Goal: Task Accomplishment & Management: Manage account settings

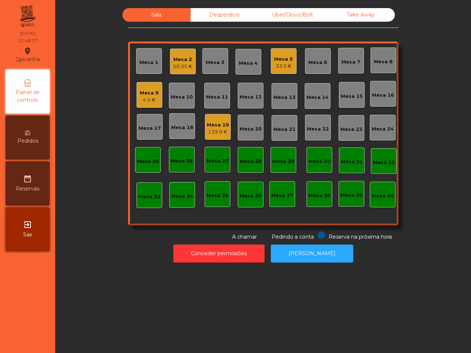
click at [377, 18] on div "Take Away" at bounding box center [361, 15] width 68 height 14
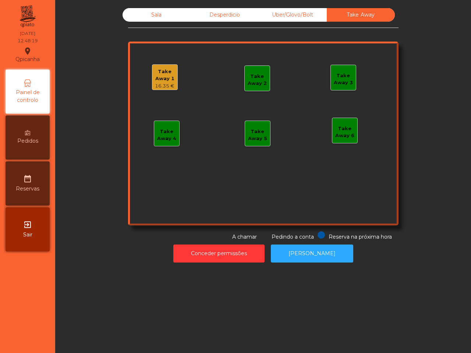
click at [152, 79] on div "Take Away 1" at bounding box center [164, 75] width 25 height 14
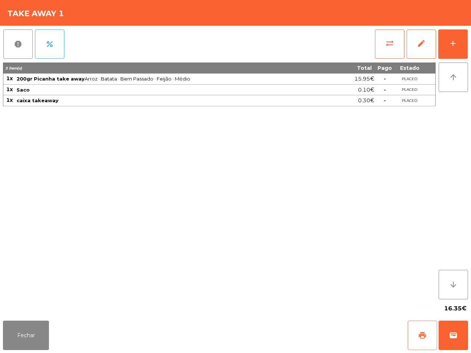
click at [420, 341] on button "print" at bounding box center [421, 335] width 29 height 29
click at [388, 34] on button "sync_alt" at bounding box center [389, 43] width 29 height 29
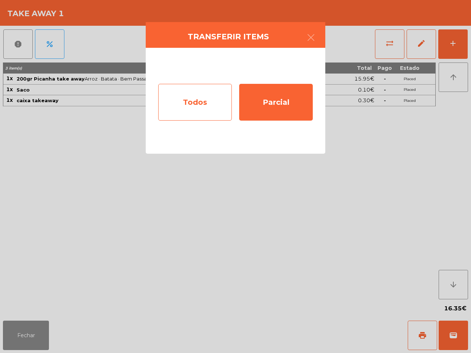
click at [197, 106] on div "Todos" at bounding box center [195, 102] width 74 height 37
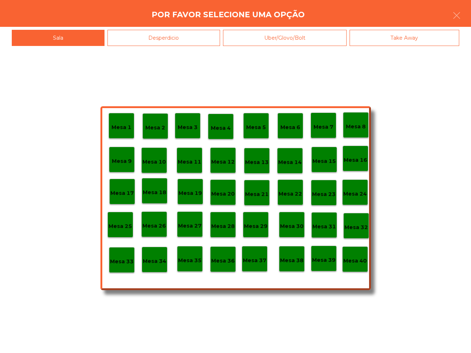
click at [347, 261] on p "Mesa 40" at bounding box center [355, 261] width 24 height 8
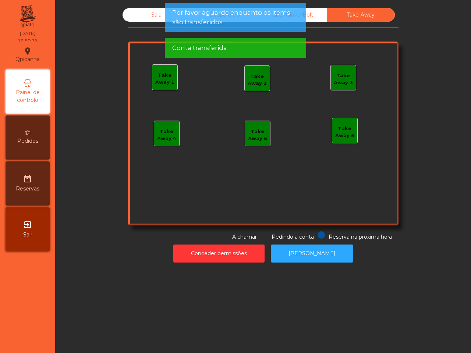
click at [307, 13] on div "Uber/Glovo/Bolt" at bounding box center [293, 15] width 68 height 14
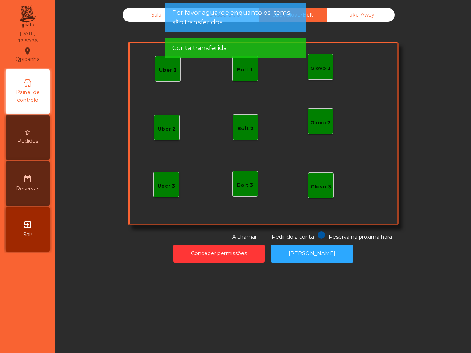
click at [218, 21] on span "Por favor aguarde enquanto os items são transferidos" at bounding box center [235, 17] width 126 height 18
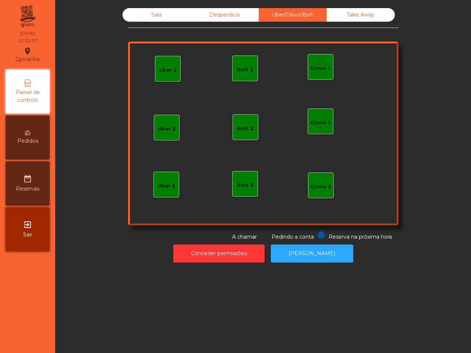
click at [218, 18] on div "Conta transferida" at bounding box center [235, 13] width 141 height 20
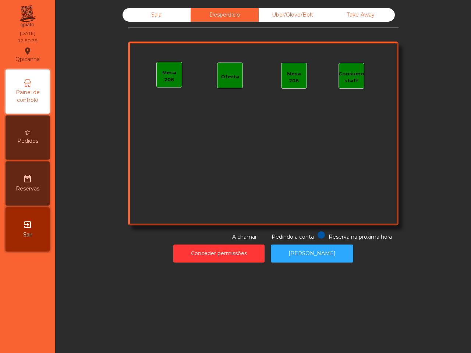
click at [167, 11] on div "Sala" at bounding box center [156, 15] width 68 height 14
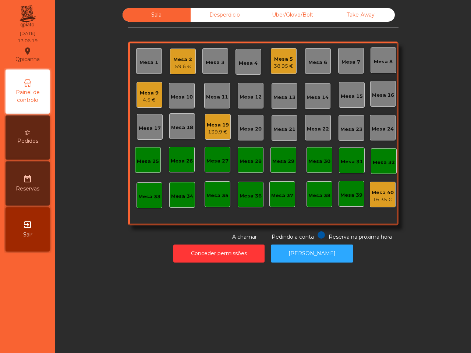
click at [287, 67] on div "38.95 €" at bounding box center [283, 66] width 19 height 7
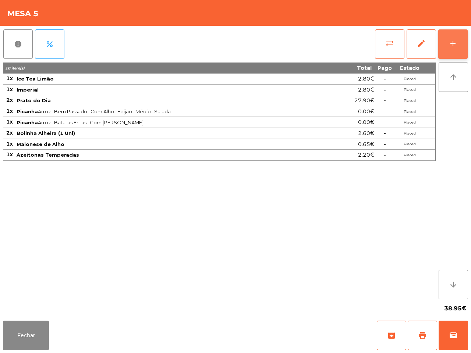
click at [441, 42] on button "add" at bounding box center [452, 43] width 29 height 29
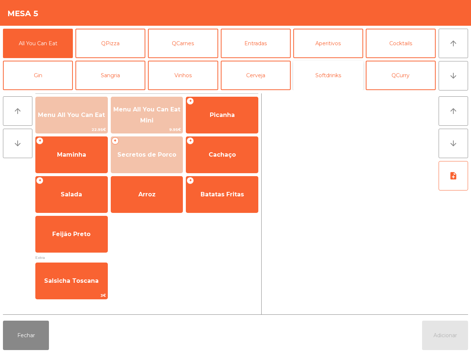
click at [317, 71] on button "Softdrinks" at bounding box center [328, 75] width 70 height 29
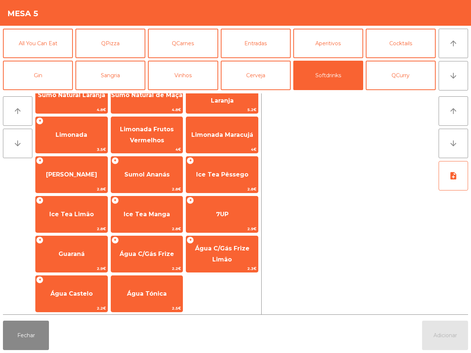
scroll to position [60, 0]
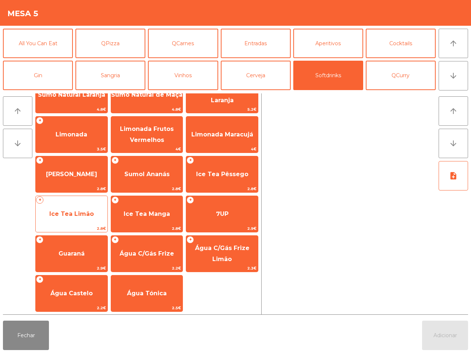
click at [67, 214] on span "Ice Tea Limão" at bounding box center [71, 213] width 44 height 7
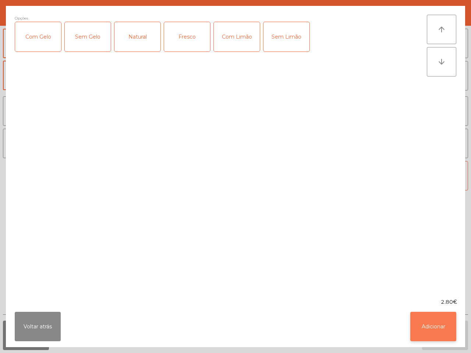
click at [437, 338] on button "Adicionar" at bounding box center [433, 326] width 46 height 29
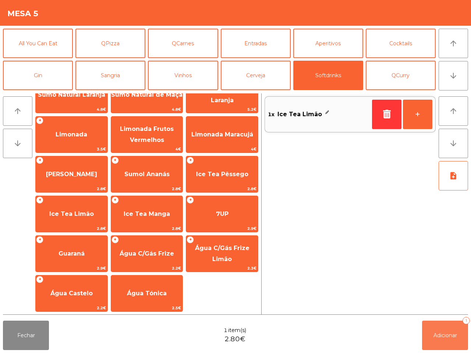
click at [437, 332] on span "Adicionar" at bounding box center [445, 335] width 24 height 7
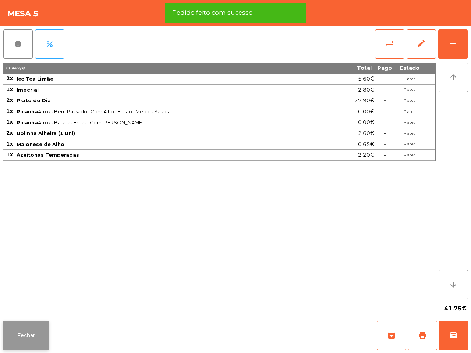
click at [16, 331] on button "Fechar" at bounding box center [26, 335] width 46 height 29
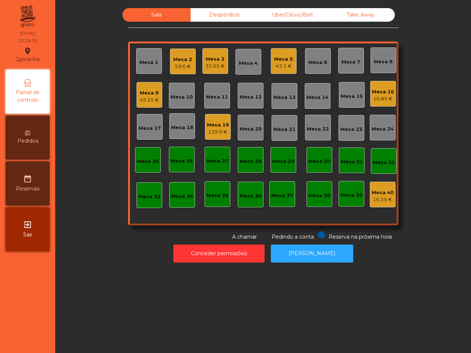
click at [281, 63] on div "43.1 €" at bounding box center [283, 66] width 19 height 7
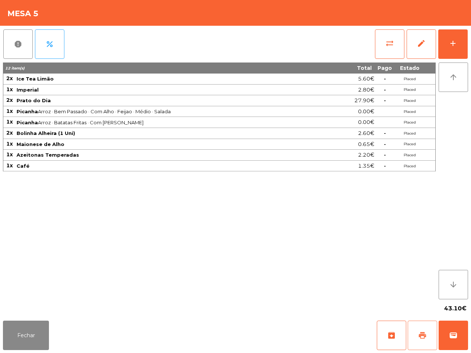
click at [414, 336] on button "print" at bounding box center [421, 335] width 29 height 29
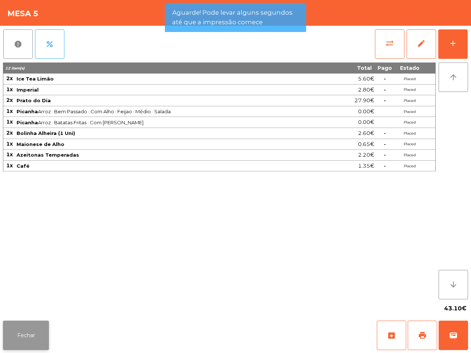
click at [33, 326] on button "Fechar" at bounding box center [26, 335] width 46 height 29
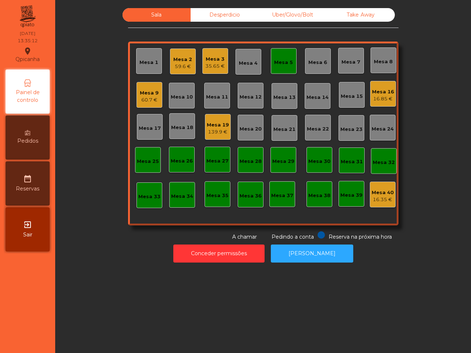
click at [70, 184] on div "Sala Desperdicio Uber/Glovo/Bolt Take Away Mesa 1 Mesa 2 59.6 € Mesa 3 35.65 € …" at bounding box center [263, 137] width 407 height 258
click at [102, 278] on div "Sala Desperdicio Uber/Glovo/Bolt Take Away Mesa 1 Mesa 2 59.6 € Mesa 3 35.65 € …" at bounding box center [263, 176] width 416 height 353
click at [207, 123] on div "Mesa 19" at bounding box center [218, 124] width 22 height 7
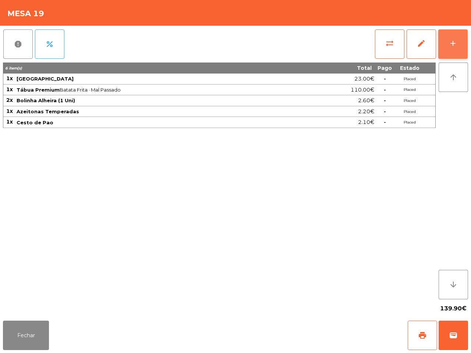
click at [453, 48] on button "add" at bounding box center [452, 43] width 29 height 29
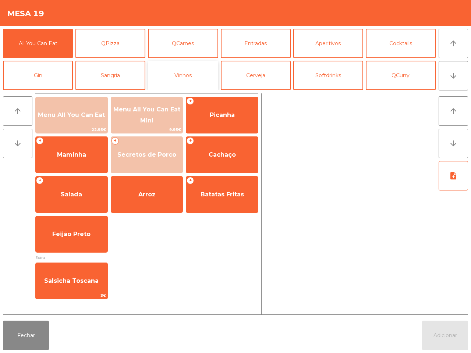
click at [204, 68] on button "Vinhos" at bounding box center [183, 75] width 70 height 29
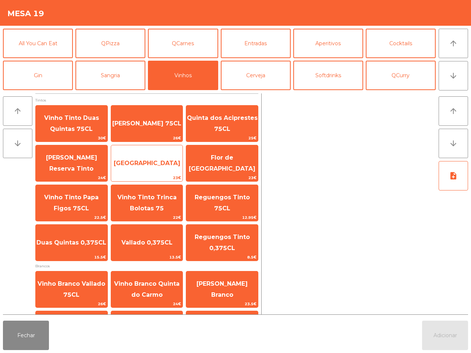
click at [153, 163] on span "[GEOGRAPHIC_DATA]" at bounding box center [147, 163] width 67 height 7
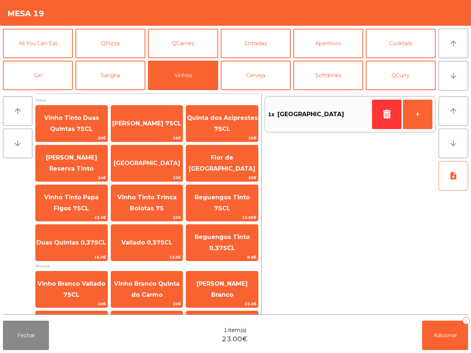
click at [419, 327] on div "Fechar 1 item(s) 23.00€ Adicionar 1" at bounding box center [235, 335] width 471 height 35
click at [438, 339] on button "Adicionar 1" at bounding box center [445, 335] width 46 height 29
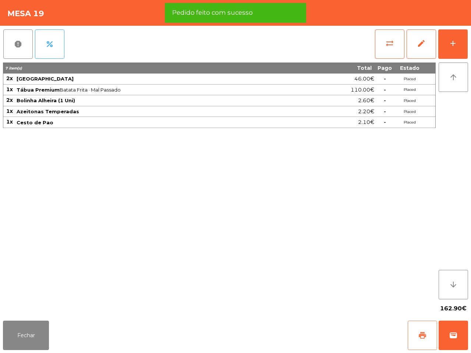
click at [420, 333] on span "print" at bounding box center [422, 335] width 9 height 9
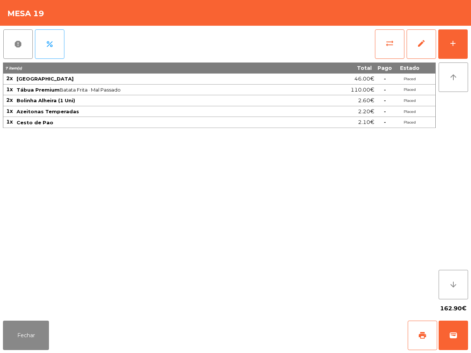
click at [295, 269] on div "7 item(s) Total Pago Estado 2x Bafarela Reserva 46.00€ - Placed 1x Tábua Premiu…" at bounding box center [219, 181] width 432 height 237
click at [451, 331] on span "wallet" at bounding box center [453, 335] width 9 height 9
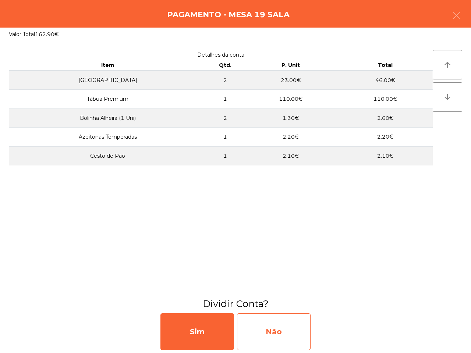
click at [265, 328] on div "Não" at bounding box center [274, 331] width 74 height 37
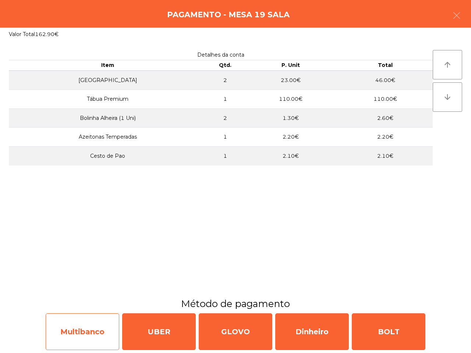
click at [94, 340] on div "Multibanco" at bounding box center [83, 331] width 74 height 37
select select "**"
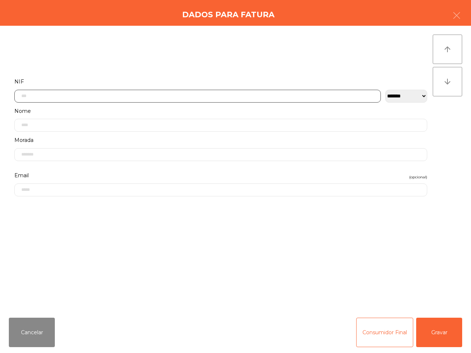
click at [110, 101] on input "text" at bounding box center [197, 96] width 366 height 13
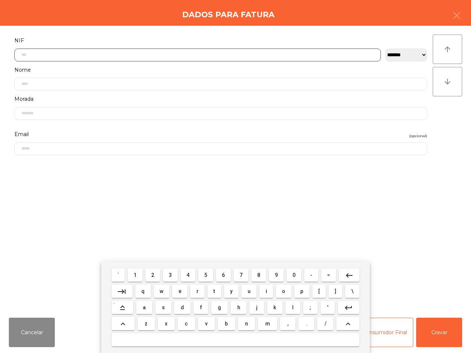
click at [204, 275] on span "5" at bounding box center [205, 275] width 3 height 6
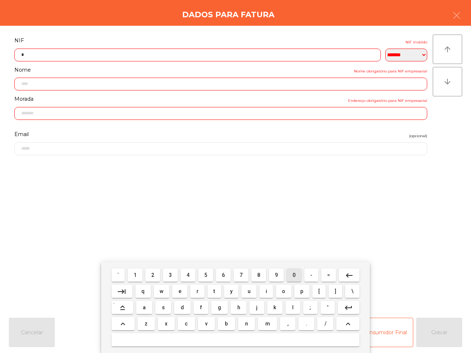
click at [293, 272] on span "0" at bounding box center [293, 275] width 3 height 6
click at [240, 272] on span "7" at bounding box center [240, 275] width 3 height 6
click at [346, 274] on mat-icon "keyboard_backspace" at bounding box center [349, 275] width 9 height 9
click at [135, 277] on span "1" at bounding box center [134, 275] width 3 height 6
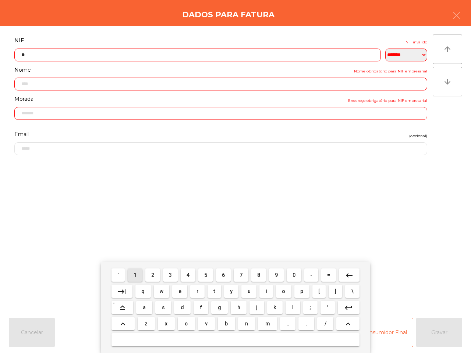
click at [246, 277] on button "7" at bounding box center [240, 274] width 15 height 13
click at [207, 275] on span "5" at bounding box center [205, 275] width 3 height 6
click at [295, 273] on button "0" at bounding box center [293, 274] width 15 height 13
click at [240, 272] on span "7" at bounding box center [240, 275] width 3 height 6
click at [352, 276] on mat-icon "keyboard_backspace" at bounding box center [349, 275] width 9 height 9
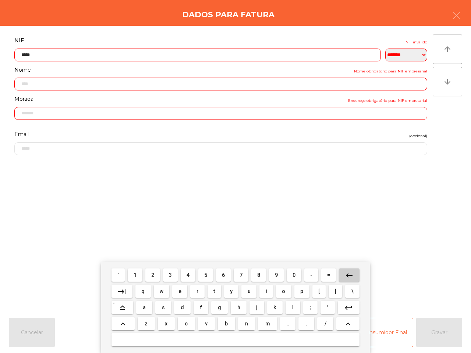
click at [352, 276] on mat-icon "keyboard_backspace" at bounding box center [349, 275] width 9 height 9
click at [346, 273] on mat-icon "keyboard_backspace" at bounding box center [349, 275] width 9 height 9
click at [292, 272] on span "0" at bounding box center [293, 275] width 3 height 6
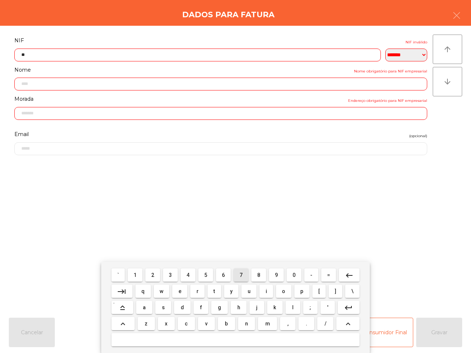
click at [241, 272] on span "7" at bounding box center [240, 275] width 3 height 6
click at [238, 276] on button "7" at bounding box center [240, 274] width 15 height 13
click at [293, 273] on span "0" at bounding box center [293, 275] width 3 height 6
click at [136, 273] on span "1" at bounding box center [134, 275] width 3 height 6
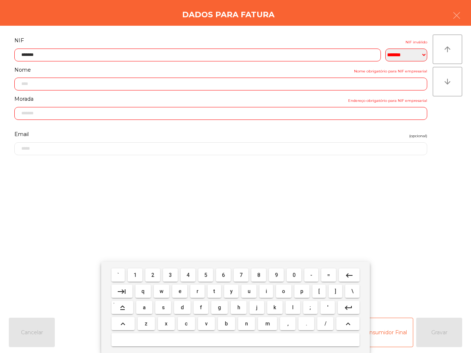
click at [273, 275] on button "9" at bounding box center [276, 274] width 15 height 13
click at [256, 275] on button "8" at bounding box center [258, 274] width 15 height 13
type input "*********"
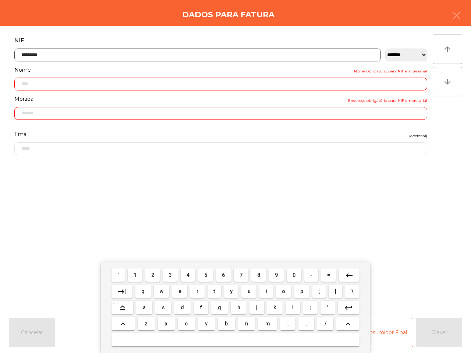
type input "**********"
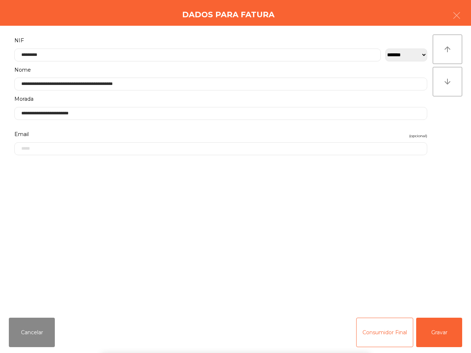
click at [442, 332] on div "` 1 2 3 4 5 6 7 8 9 0 - = keyboard_backspace keyboard_tab q w e r t y u i o p […" at bounding box center [235, 307] width 471 height 91
click at [436, 336] on button "Gravar" at bounding box center [439, 332] width 46 height 29
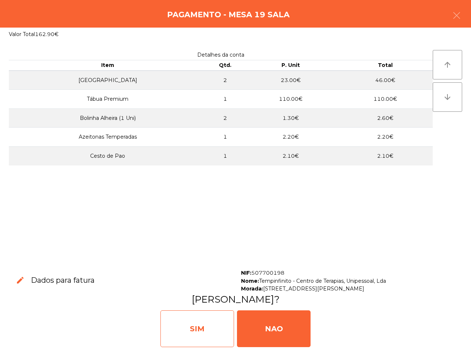
click at [208, 321] on div "SIM" at bounding box center [197, 328] width 74 height 37
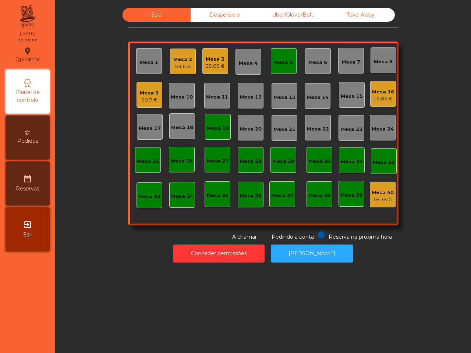
click at [207, 291] on div "Sala Desperdicio Uber/Glovo/Bolt Take Away Mesa 1 Mesa 2 59.6 € Mesa 3 35.65 € …" at bounding box center [263, 176] width 416 height 353
click at [208, 126] on div "Mesa 19" at bounding box center [218, 128] width 22 height 7
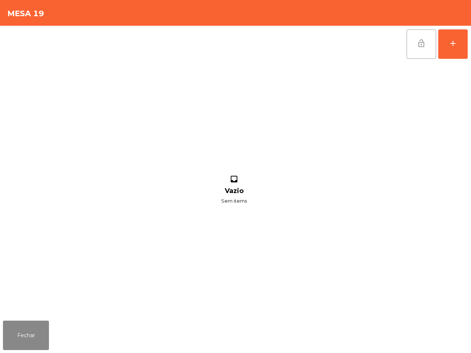
click at [412, 53] on button "lock_open" at bounding box center [420, 43] width 29 height 29
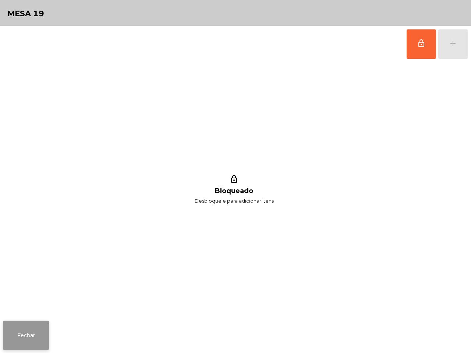
click at [27, 330] on button "Fechar" at bounding box center [26, 335] width 46 height 29
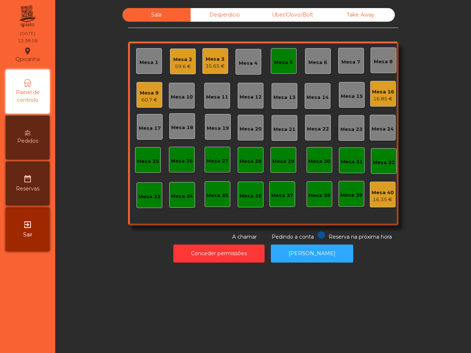
click at [284, 60] on div "Mesa 5" at bounding box center [283, 62] width 19 height 7
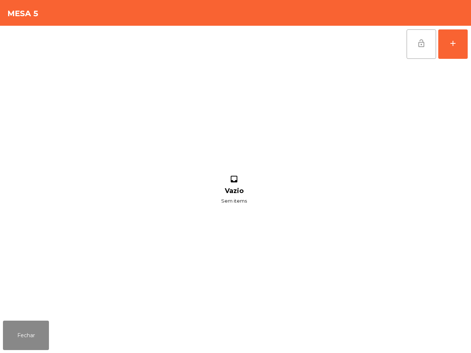
click at [419, 50] on button "lock_open" at bounding box center [420, 43] width 29 height 29
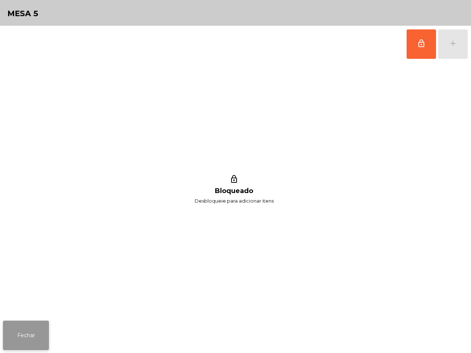
click at [43, 346] on button "Fechar" at bounding box center [26, 335] width 46 height 29
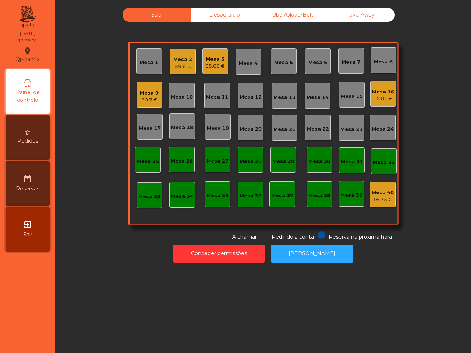
click at [385, 92] on div "Mesa 16" at bounding box center [383, 91] width 22 height 7
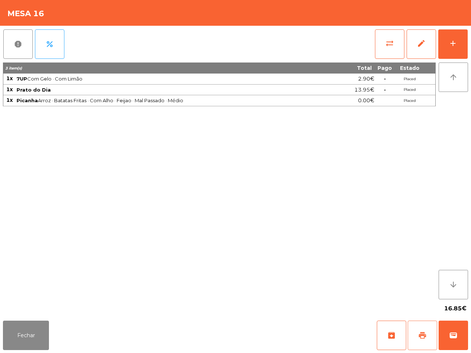
click at [421, 332] on span "print" at bounding box center [422, 335] width 9 height 9
drag, startPoint x: 360, startPoint y: 244, endPoint x: 364, endPoint y: 253, distance: 9.9
click at [364, 253] on div "3 item(s) Total Pago Estado 1x 7UP Com Gelo · Com Limão 2.90€ - Placed 1x Prato…" at bounding box center [219, 181] width 432 height 237
click at [39, 333] on button "Fechar" at bounding box center [26, 335] width 46 height 29
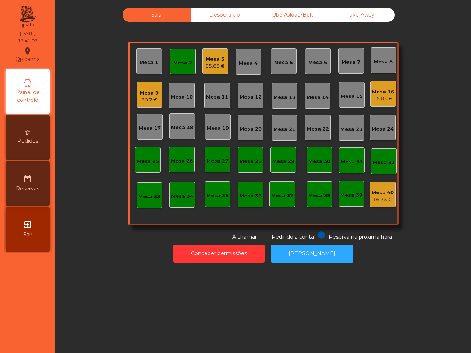
click at [181, 58] on div "Mesa 2" at bounding box center [182, 61] width 19 height 10
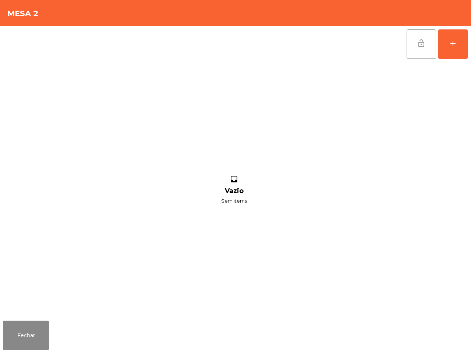
click at [425, 44] on span "lock_open" at bounding box center [421, 43] width 9 height 9
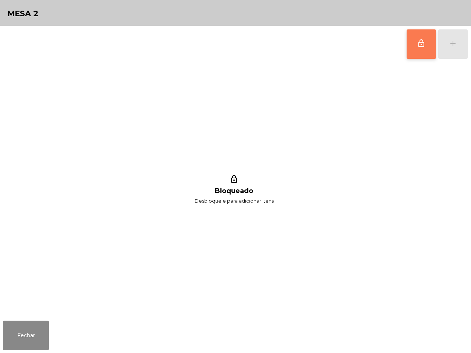
click at [335, 74] on div "lock_outline Bloqueado Desbloqueie para adicionar itens" at bounding box center [234, 190] width 462 height 255
click at [36, 331] on button "Fechar" at bounding box center [26, 335] width 46 height 29
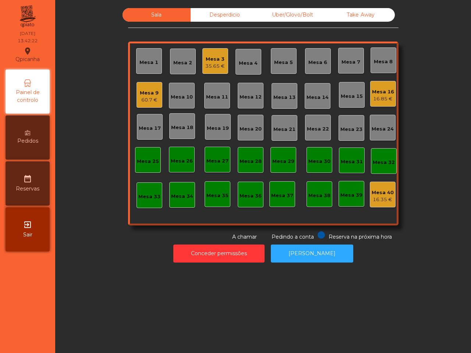
click at [386, 87] on div "Mesa 16 16.85 €" at bounding box center [383, 93] width 22 height 17
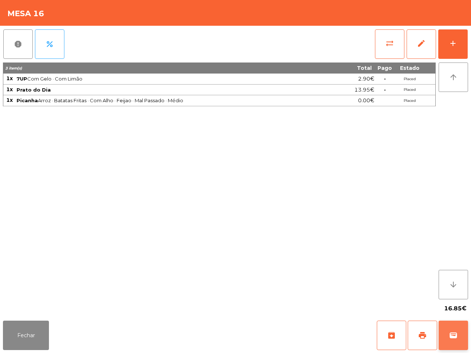
click at [454, 331] on span "wallet" at bounding box center [453, 335] width 9 height 9
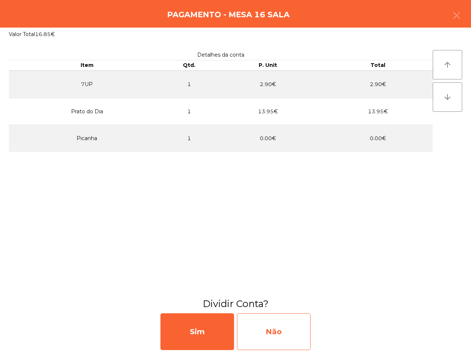
click at [275, 322] on div "Não" at bounding box center [274, 331] width 74 height 37
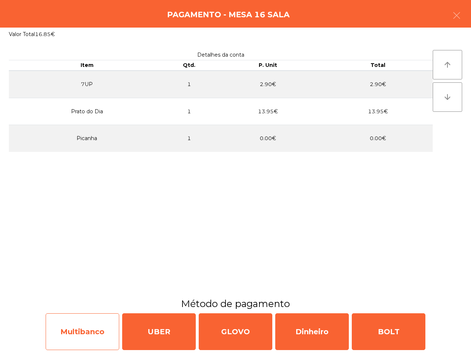
click at [72, 326] on div "Multibanco" at bounding box center [83, 331] width 74 height 37
select select "**"
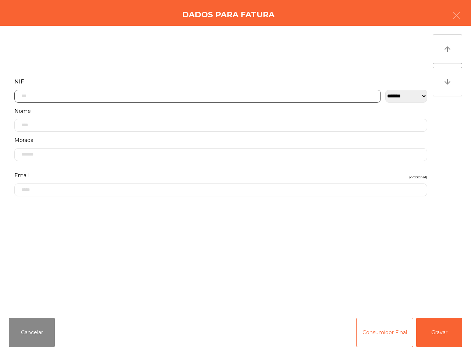
click at [155, 92] on input "text" at bounding box center [197, 96] width 366 height 13
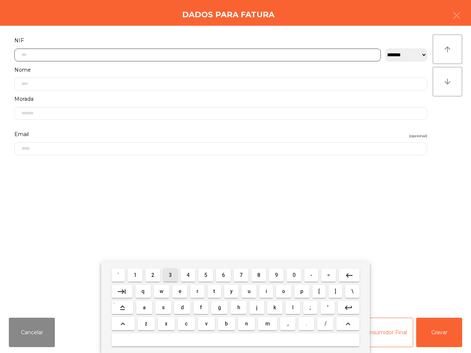
click at [170, 275] on span "3" at bounding box center [170, 275] width 3 height 6
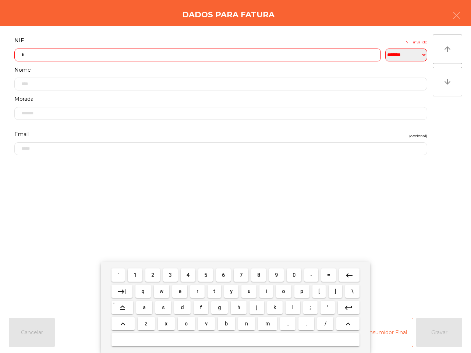
click at [153, 273] on span "2" at bounding box center [152, 275] width 3 height 6
click at [188, 278] on button "4" at bounding box center [188, 274] width 15 height 13
click at [204, 276] on span "5" at bounding box center [205, 275] width 3 height 6
click at [186, 279] on button "4" at bounding box center [188, 274] width 15 height 13
click at [218, 272] on button "6" at bounding box center [223, 274] width 15 height 13
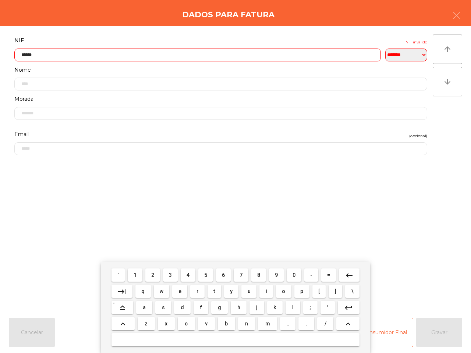
click at [247, 273] on button "7" at bounding box center [240, 274] width 15 height 13
click at [172, 274] on span "3" at bounding box center [170, 275] width 3 height 6
click at [207, 272] on span "5" at bounding box center [205, 275] width 3 height 6
click at [345, 273] on mat-icon "keyboard_backspace" at bounding box center [349, 275] width 9 height 9
click at [193, 275] on button "4" at bounding box center [188, 274] width 15 height 13
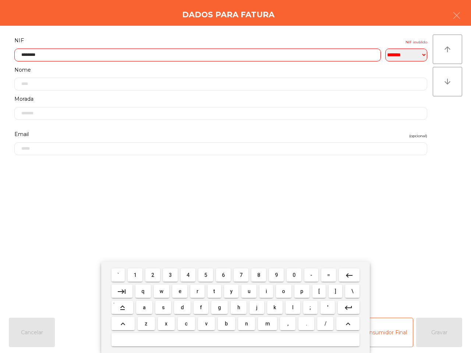
type input "*********"
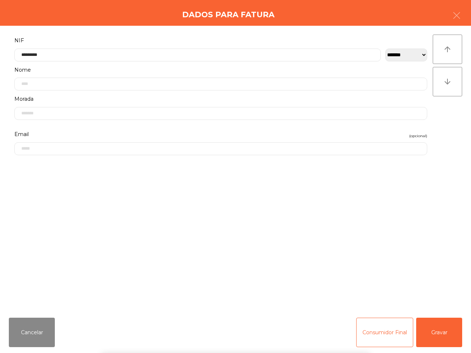
click at [442, 336] on div "` 1 2 3 4 5 6 7 8 9 0 - = keyboard_backspace keyboard_tab q w e r t y u i o p […" at bounding box center [235, 307] width 471 height 91
click at [434, 335] on button "Gravar" at bounding box center [439, 332] width 46 height 29
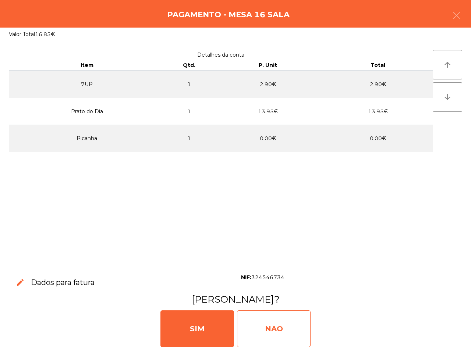
click at [276, 328] on div "NAO" at bounding box center [274, 328] width 74 height 37
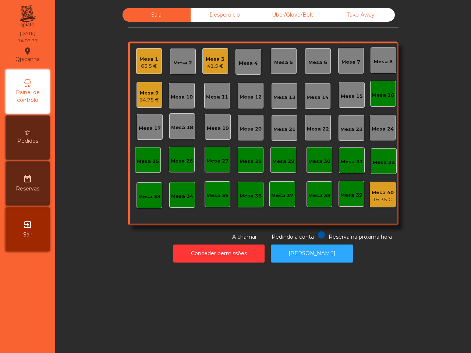
click at [150, 61] on div "Mesa 1" at bounding box center [148, 59] width 19 height 7
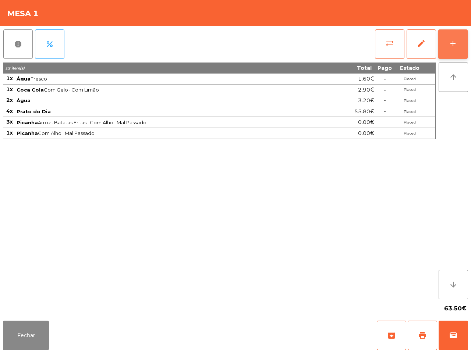
click at [457, 43] on button "add" at bounding box center [452, 43] width 29 height 29
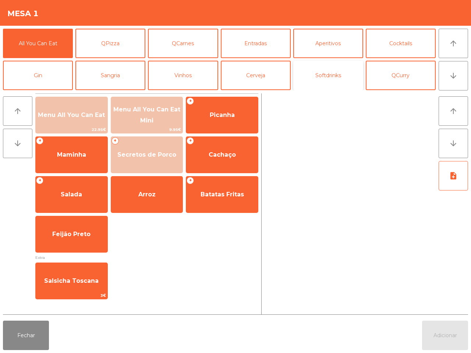
click at [337, 78] on button "Softdrinks" at bounding box center [328, 75] width 70 height 29
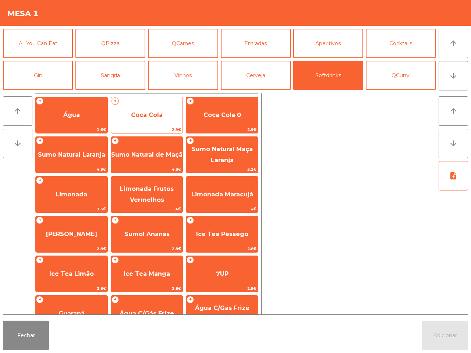
click at [164, 115] on span "Coca Cola" at bounding box center [147, 115] width 72 height 20
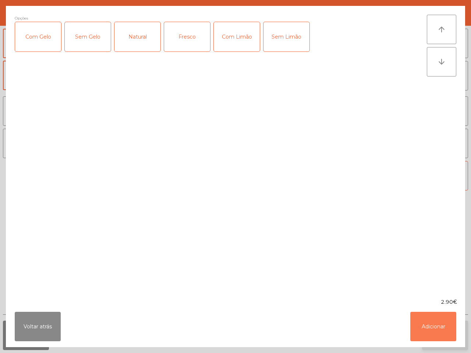
click at [436, 321] on button "Adicionar" at bounding box center [433, 326] width 46 height 29
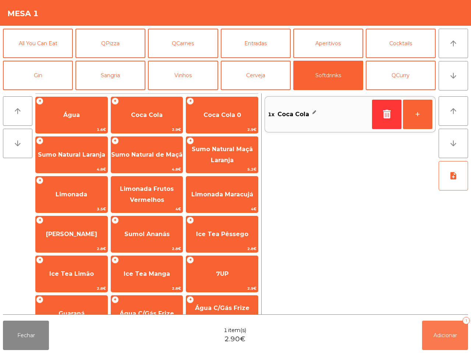
click at [455, 340] on button "Adicionar 1" at bounding box center [445, 335] width 46 height 29
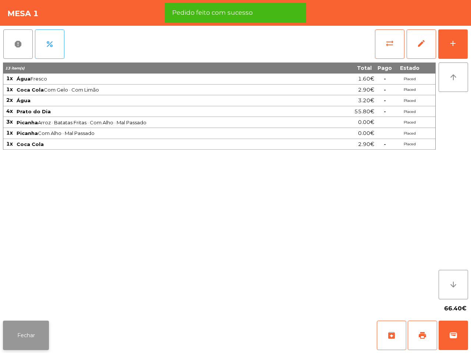
click at [26, 327] on button "Fechar" at bounding box center [26, 335] width 46 height 29
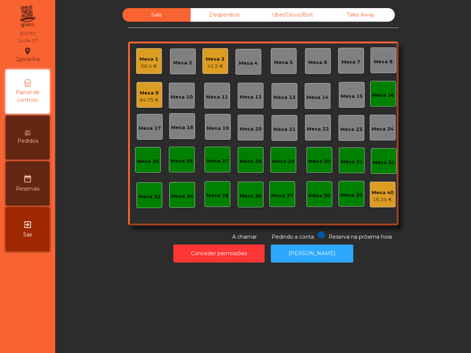
click at [362, 22] on div "Sala Desperdicio Uber/Glovo/Bolt Take Away Mesa 1 66.4 € Mesa 2 Mesa 3 41.5 € M…" at bounding box center [263, 124] width 270 height 233
click at [366, 19] on div "Take Away" at bounding box center [361, 15] width 68 height 14
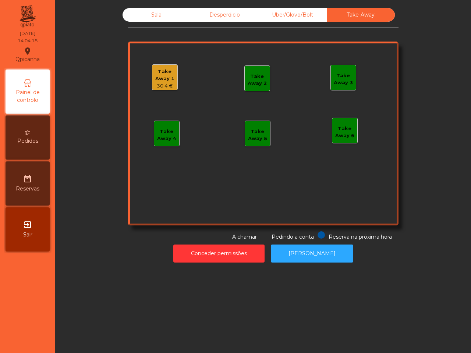
click at [163, 77] on div "Take Away 1" at bounding box center [164, 75] width 25 height 14
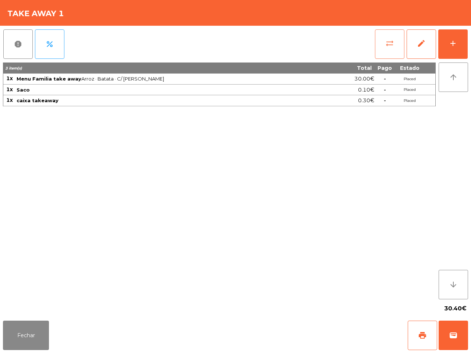
click at [387, 43] on span "sync_alt" at bounding box center [389, 43] width 9 height 9
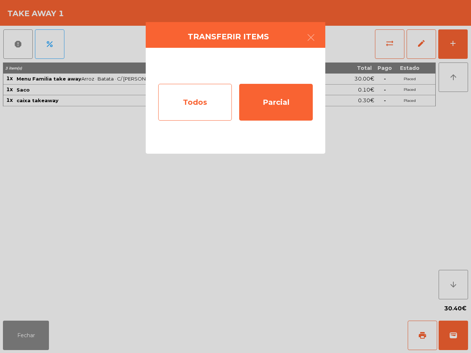
click at [199, 107] on div "Todos" at bounding box center [195, 102] width 74 height 37
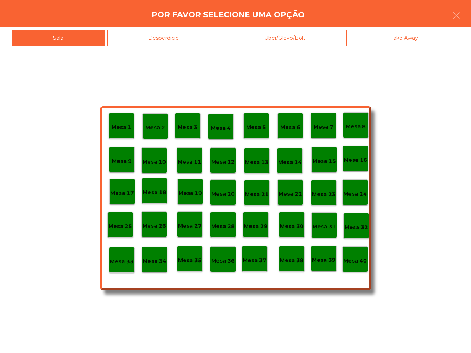
click at [355, 264] on p "Mesa 40" at bounding box center [355, 261] width 24 height 8
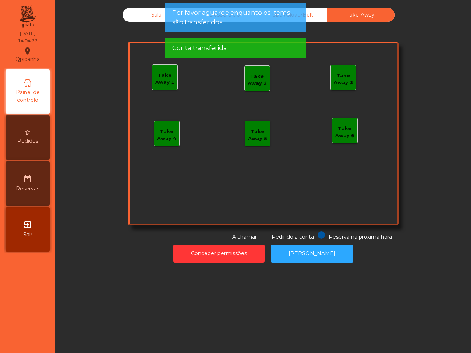
click at [156, 15] on div "Sala" at bounding box center [156, 15] width 68 height 14
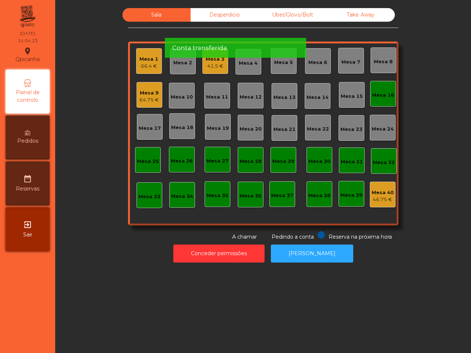
click at [313, 11] on div "Uber/Glovo/Bolt" at bounding box center [293, 15] width 68 height 14
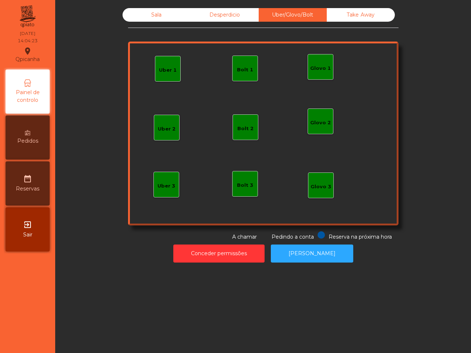
click at [229, 11] on div "Desperdicio" at bounding box center [224, 15] width 68 height 14
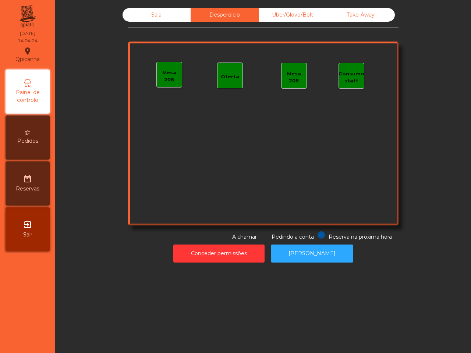
click at [349, 17] on div "Take Away" at bounding box center [361, 15] width 68 height 14
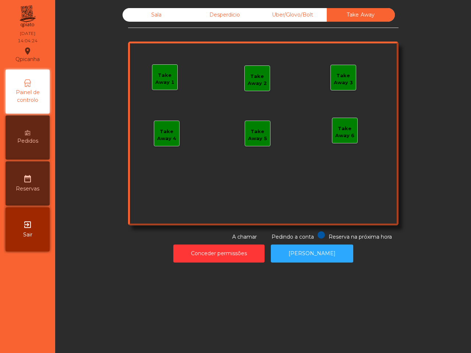
click at [169, 14] on div "Sala" at bounding box center [156, 15] width 68 height 14
